Goal: Find specific fact: Locate a discrete piece of known information

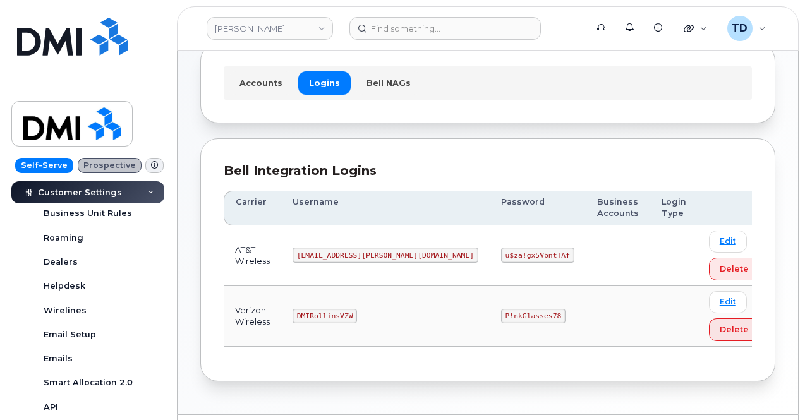
scroll to position [106, 0]
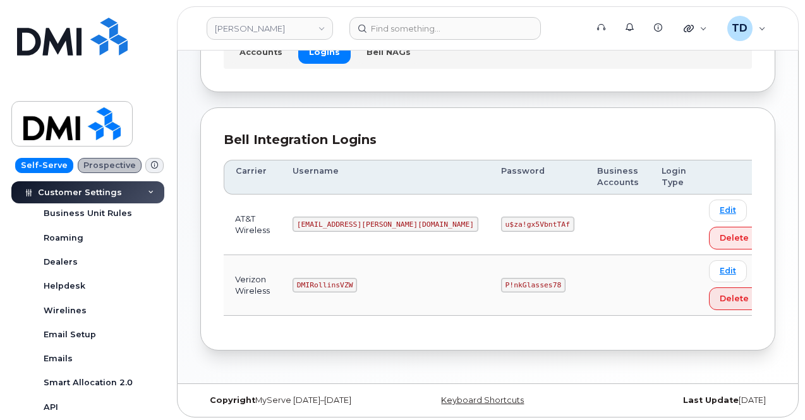
click at [501, 281] on code "P!nkGlasses78" at bounding box center [533, 285] width 64 height 15
copy code "P!nkGlasses78"
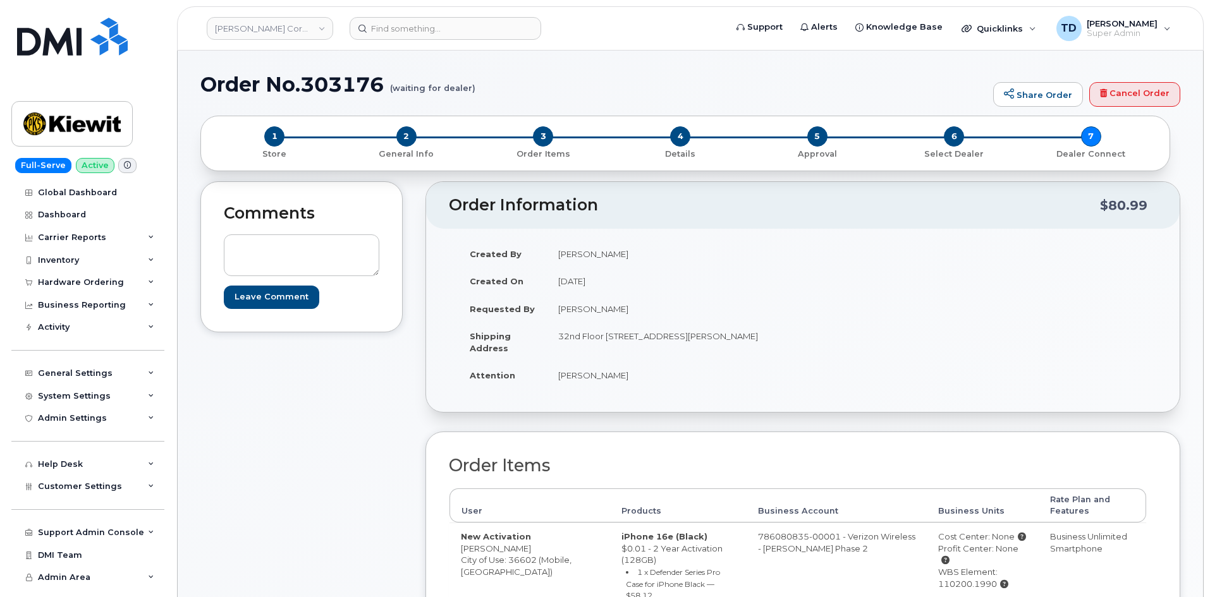
scroll to position [63, 0]
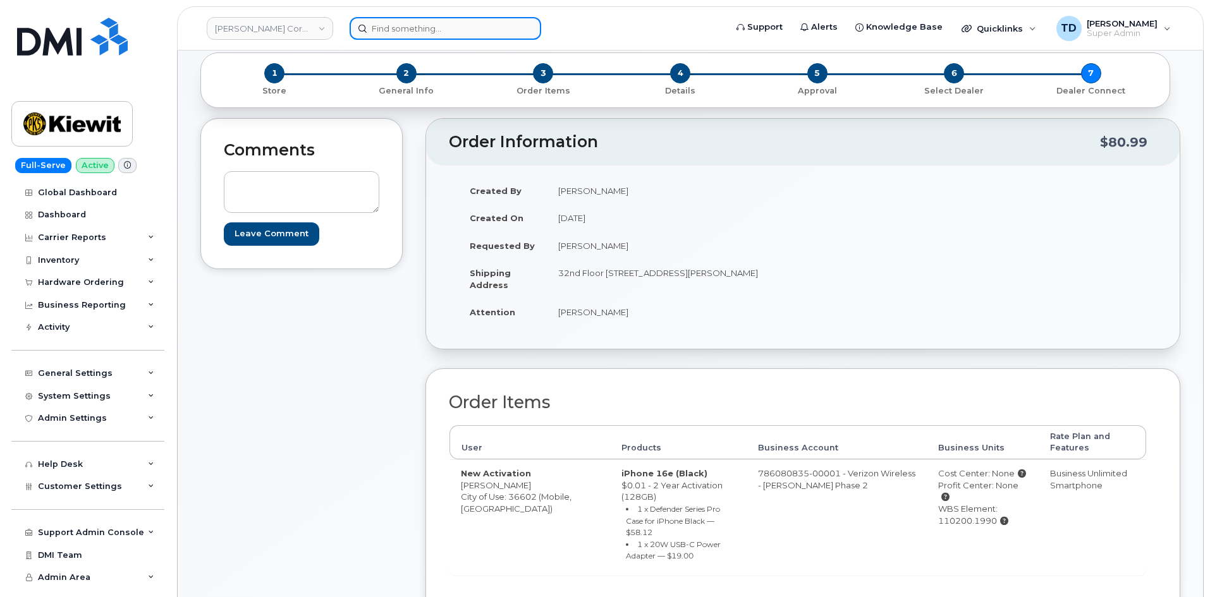
click at [432, 20] on input at bounding box center [446, 28] width 192 height 23
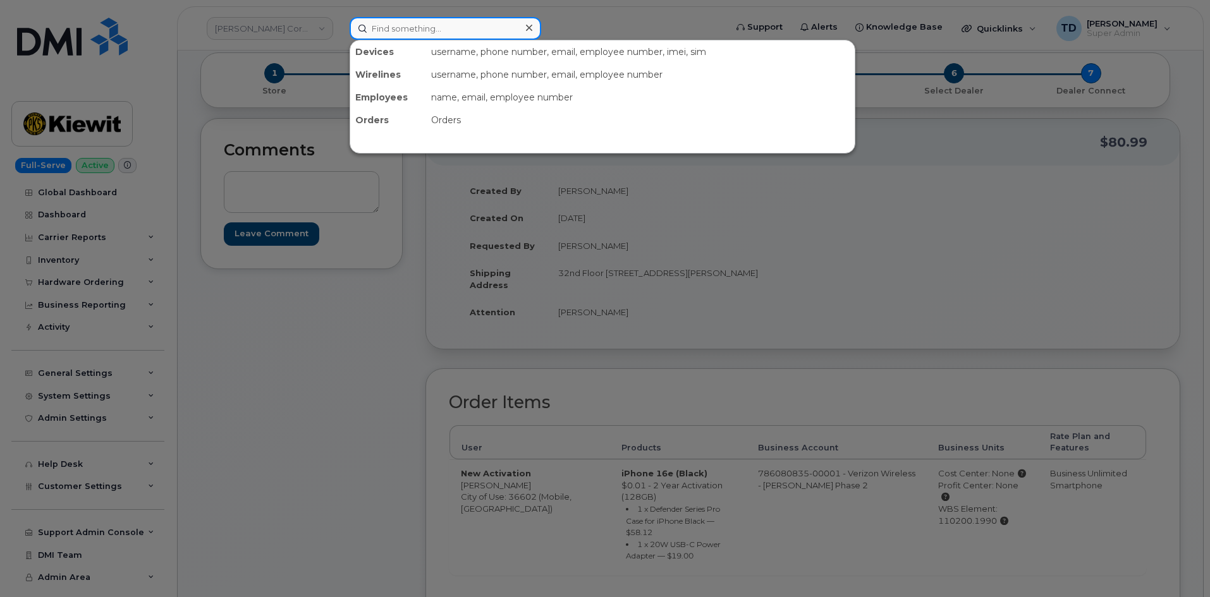
paste input "Duane Taylor"
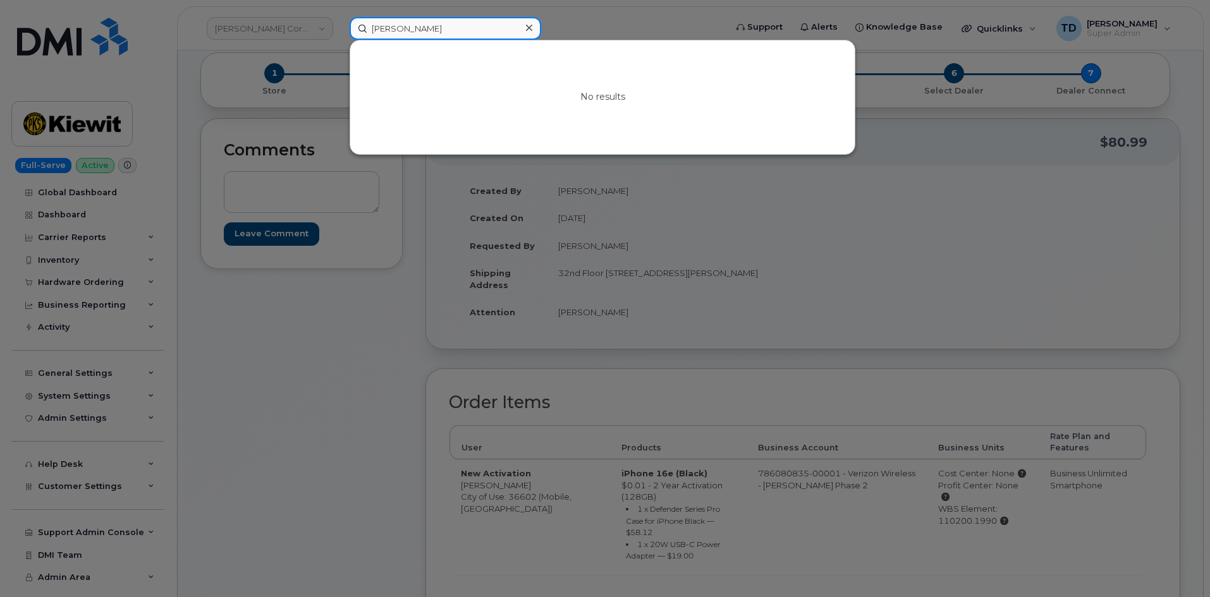
type input "Duane Taylor"
click at [526, 32] on icon at bounding box center [529, 28] width 6 height 10
